Goal: Participate in discussion: Engage in conversation with other users on a specific topic

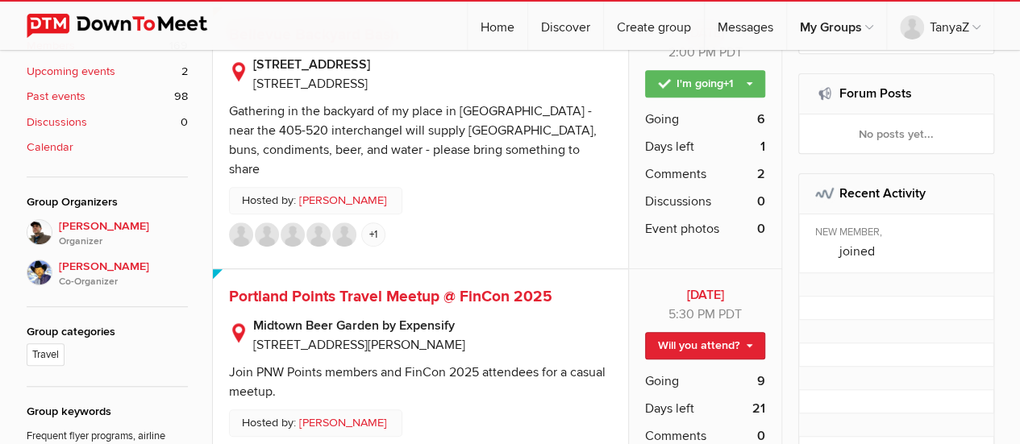
scroll to position [323, 0]
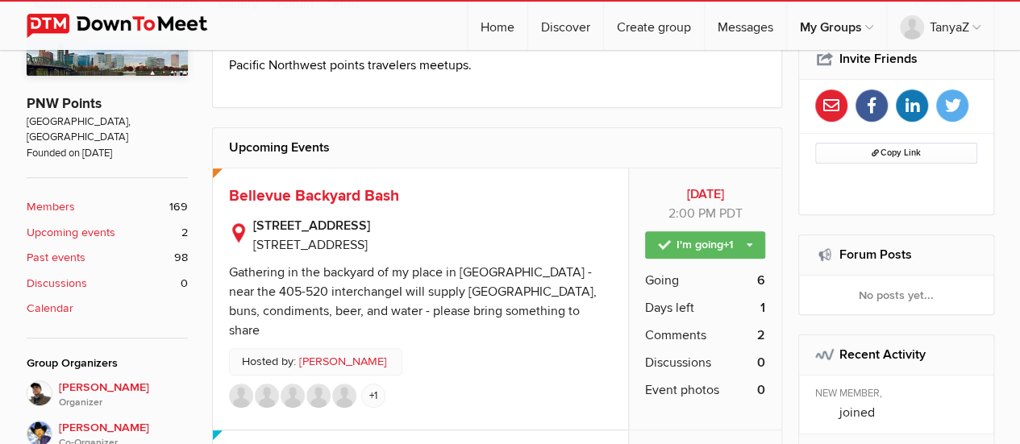
click at [361, 188] on span "Bellevue Backyard Bash" at bounding box center [314, 195] width 170 height 19
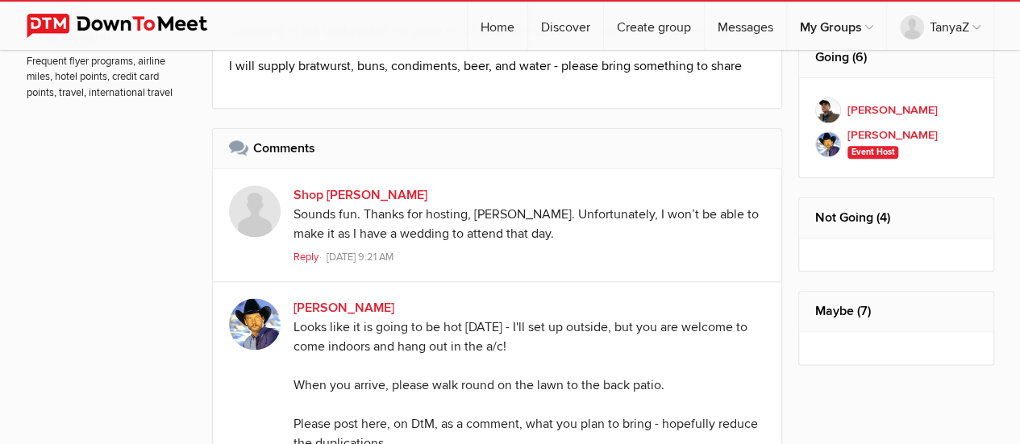
scroll to position [1098, 0]
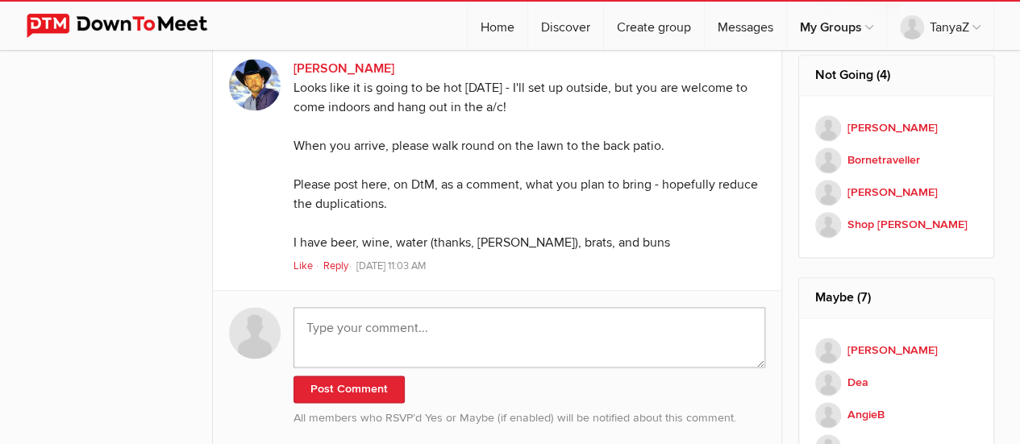
click at [398, 343] on textarea at bounding box center [530, 337] width 473 height 60
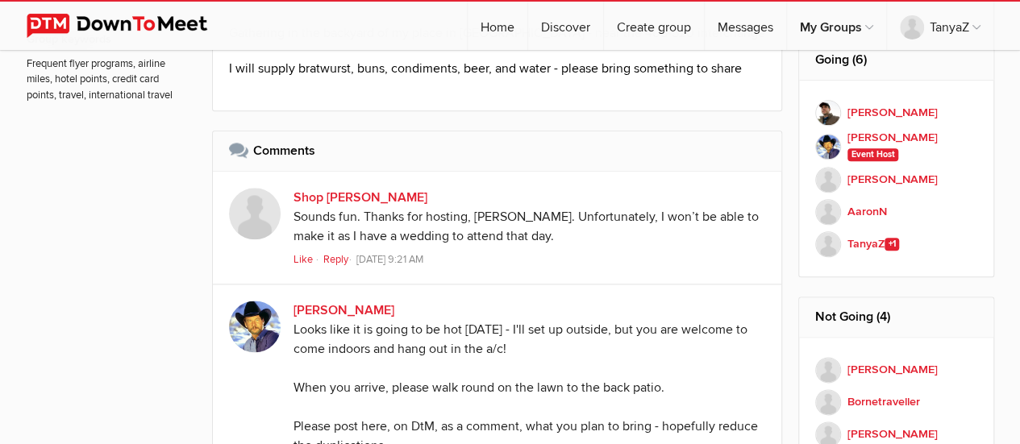
scroll to position [1018, 0]
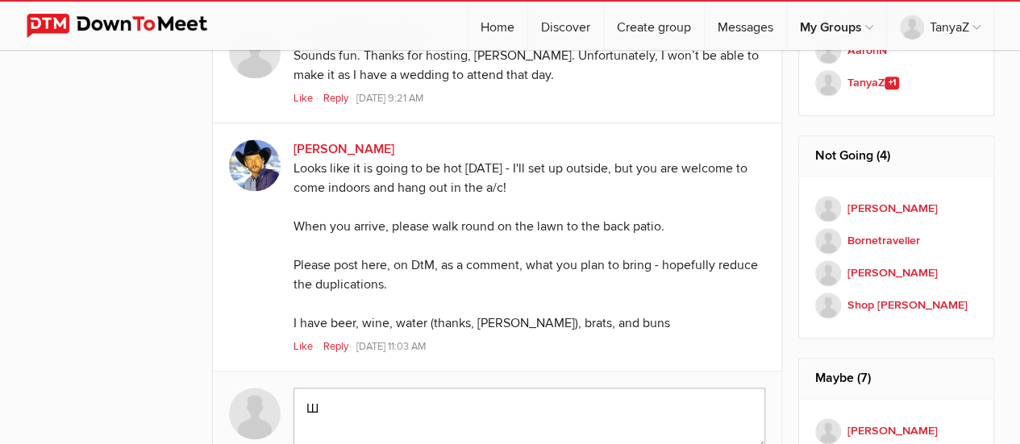
type textarea "Ш"
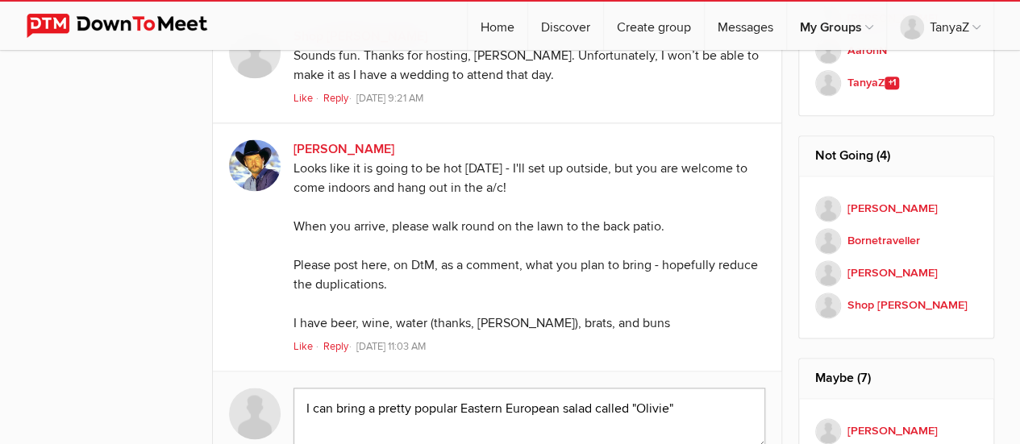
click at [672, 406] on textarea "I can bring a pretty popular Eastern European salad called "Olivie"" at bounding box center [530, 418] width 473 height 60
click at [700, 403] on textarea "I can bring a pretty popular Eastern European salad called "Olivier"" at bounding box center [530, 418] width 473 height 60
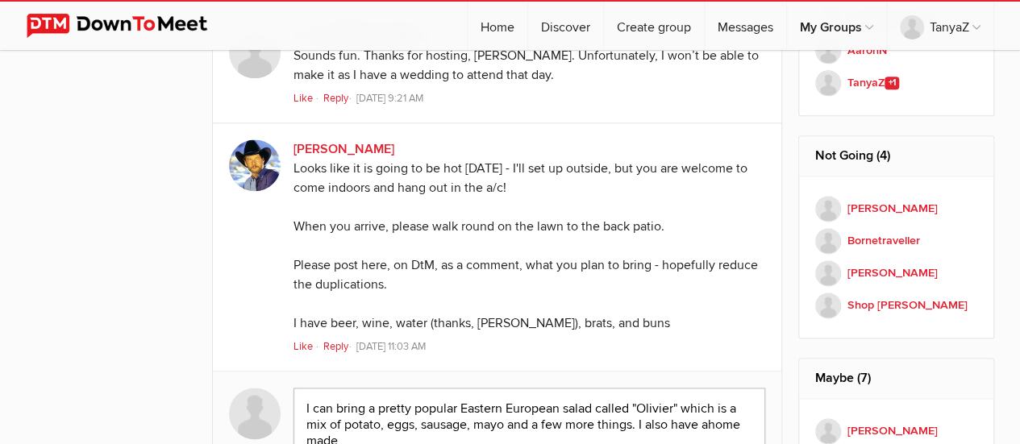
paste textarea "sauerkraut"
click at [710, 421] on textarea "I can bring a pretty popular Eastern European salad called "Olivier" which is a…" at bounding box center [530, 423] width 473 height 71
click at [552, 438] on textarea "I can bring a pretty popular Eastern European salad called "Olivier" which is a…" at bounding box center [530, 423] width 473 height 71
click at [592, 440] on textarea "I can bring a pretty popular Eastern European salad called "Olivier" which is a…" at bounding box center [530, 423] width 473 height 71
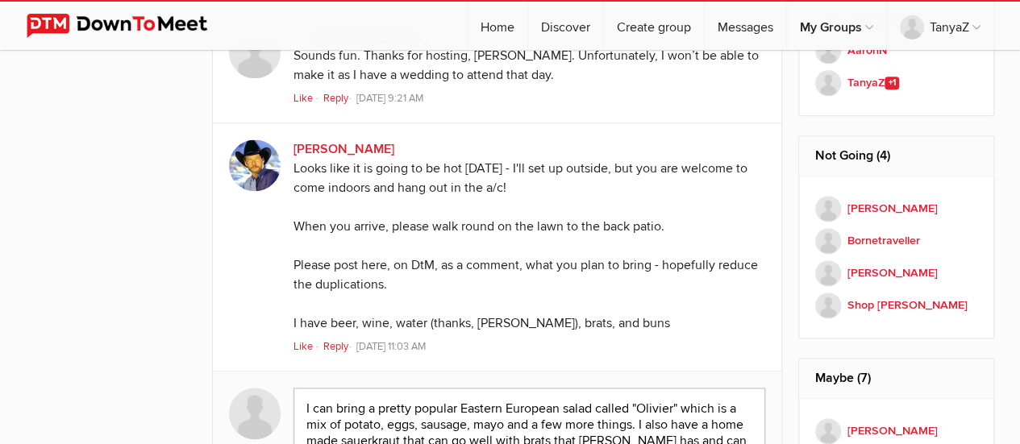
scroll to position [1034, 0]
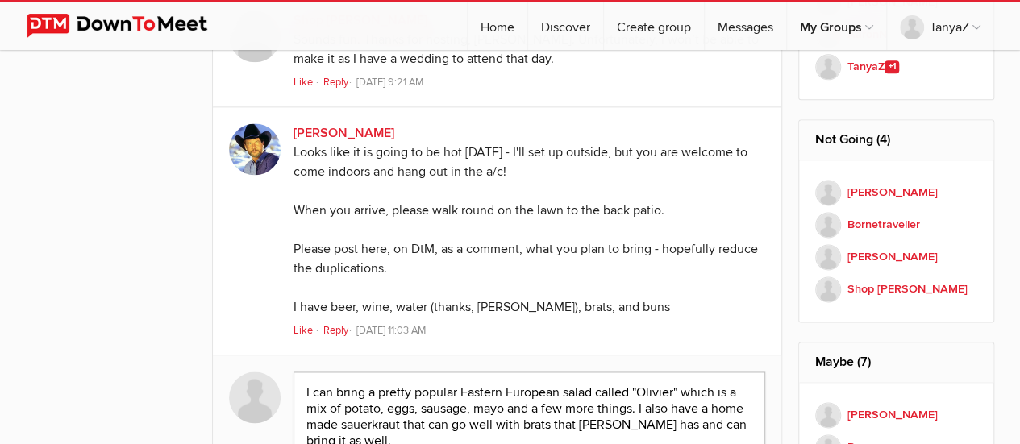
click at [378, 390] on textarea "I can bring a pretty popular Eastern European salad called "Olivier" which is a…" at bounding box center [530, 415] width 473 height 86
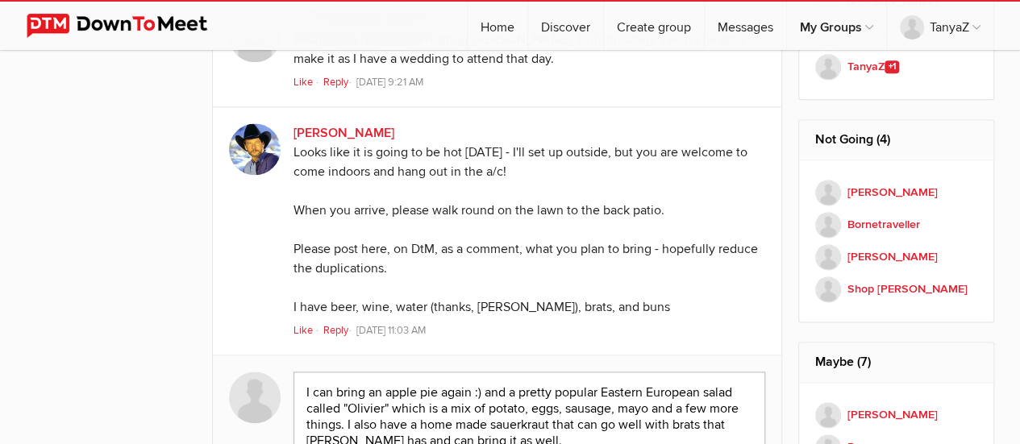
scroll to position [1115, 0]
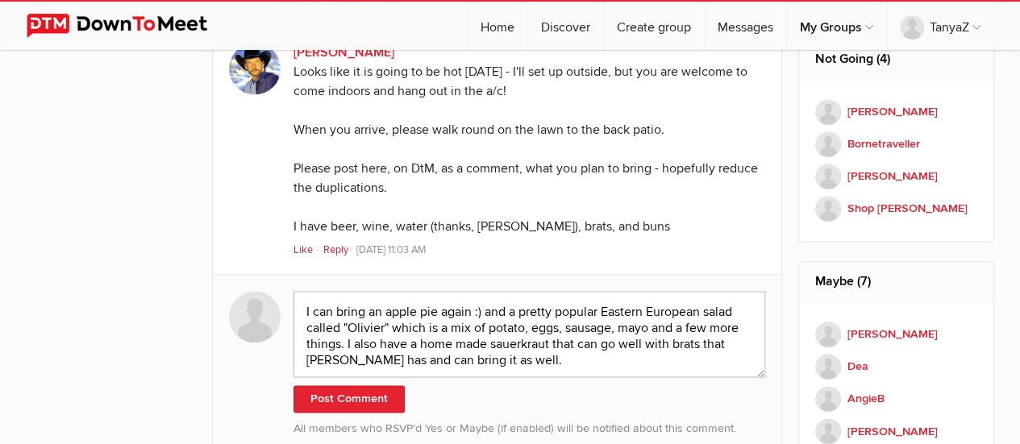
click at [498, 366] on textarea "I can bring an apple pie again :) and a pretty popular Eastern European salad c…" at bounding box center [530, 334] width 473 height 86
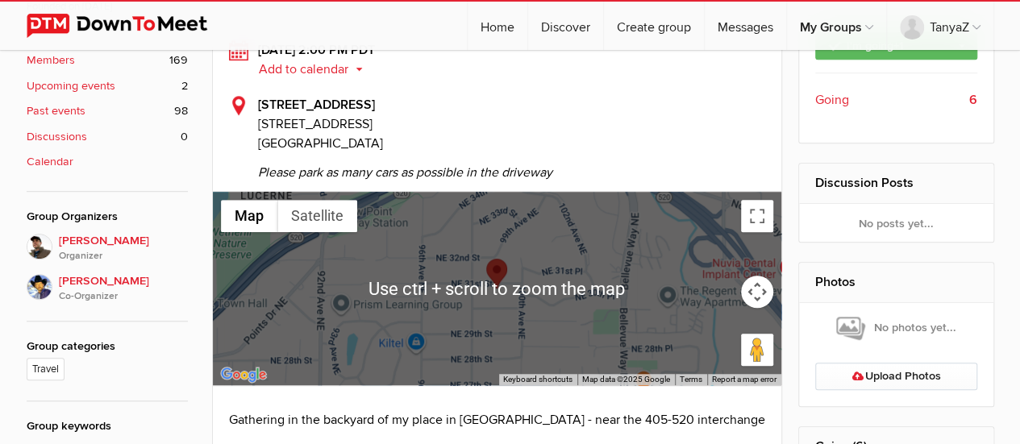
scroll to position [308, 0]
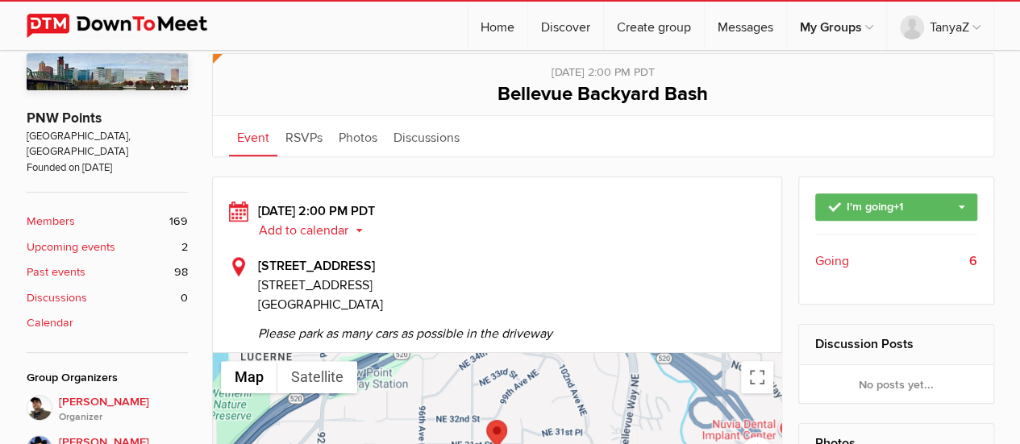
type textarea "I can bring an apple pie again :) and a pretty popular Eastern European salad c…"
drag, startPoint x: 312, startPoint y: 208, endPoint x: 495, endPoint y: 213, distance: 183.1
click at [495, 213] on div "[DATE] 2:00 PM PDT Add to calendar Outlook Apple / iCal Google Yahoo Add to cal…" at bounding box center [497, 221] width 537 height 39
click at [499, 217] on div "[DATE] 2:00 PM PDT Add to calendar Outlook Apple / iCal Google Yahoo Add to cal…" at bounding box center [497, 221] width 537 height 39
drag, startPoint x: 400, startPoint y: 209, endPoint x: 481, endPoint y: 208, distance: 80.7
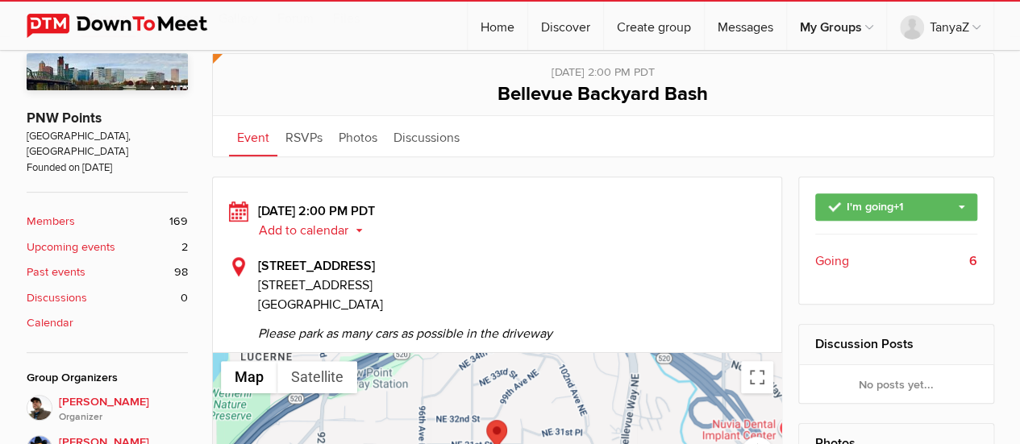
click at [481, 208] on div "[DATE] 2:00 PM PDT Add to calendar Outlook Apple / iCal Google Yahoo Add to cal…" at bounding box center [497, 221] width 537 height 39
click at [502, 221] on sp-event-calendar-button "Add to calendar Outlook Apple / iCal Google Yahoo Add to calendar Add to calend…" at bounding box center [512, 230] width 508 height 19
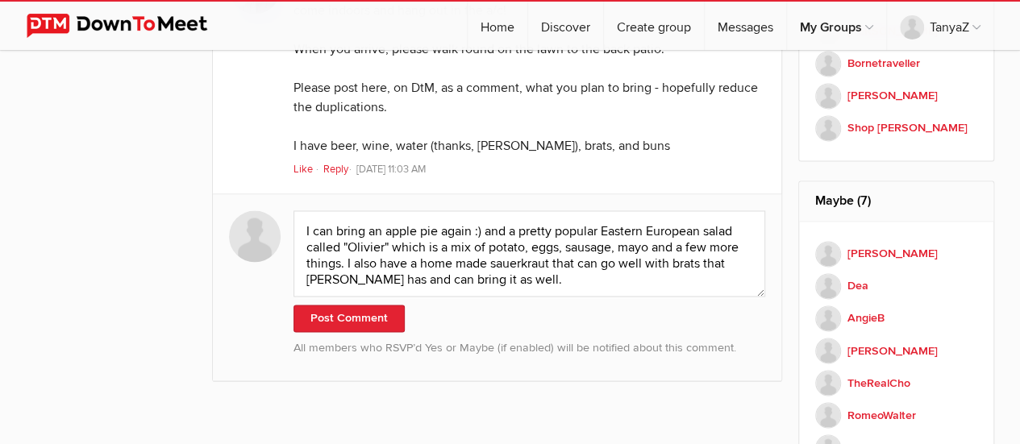
scroll to position [1276, 0]
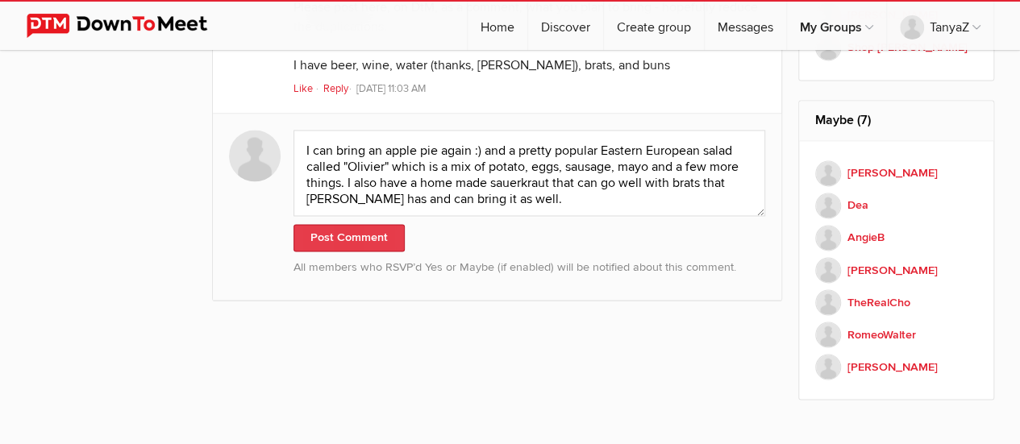
click at [361, 237] on button "Post Comment" at bounding box center [349, 237] width 111 height 27
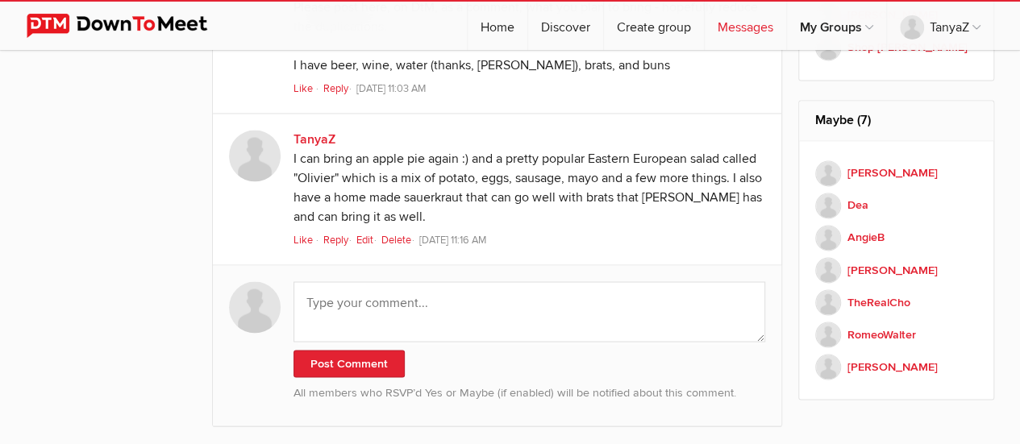
scroll to position [1427, 0]
